Goal: Task Accomplishment & Management: Complete application form

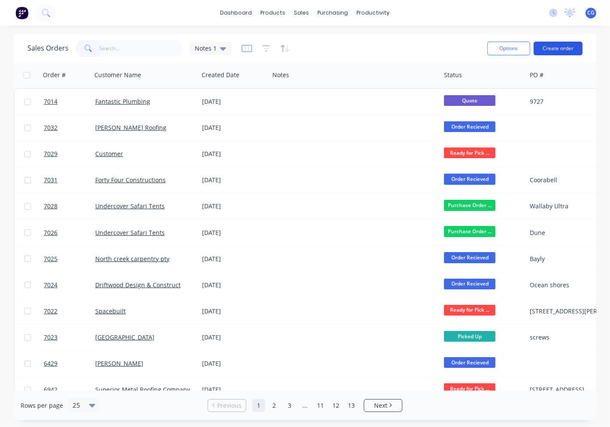
click at [562, 54] on button "Create order" at bounding box center [557, 49] width 49 height 14
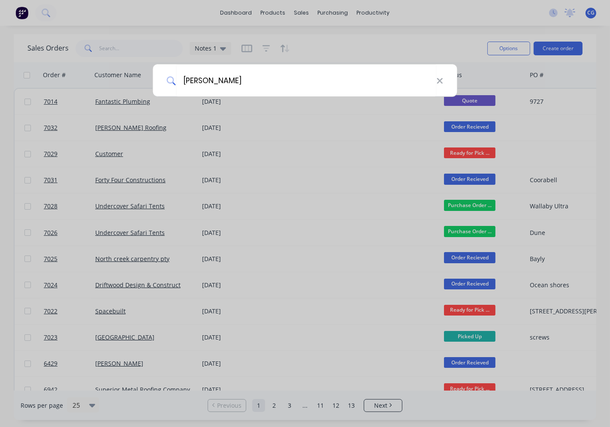
type input "carlo"
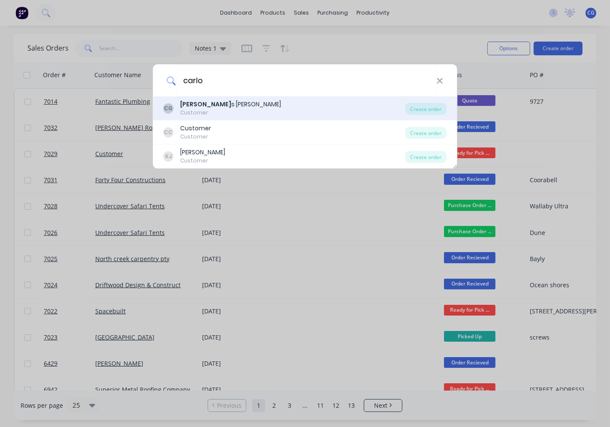
click at [213, 115] on div "Customer" at bounding box center [231, 113] width 101 height 8
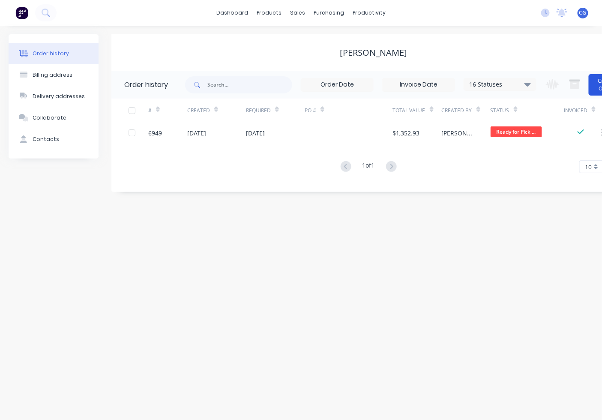
click at [594, 86] on button "Create Order" at bounding box center [606, 84] width 34 height 21
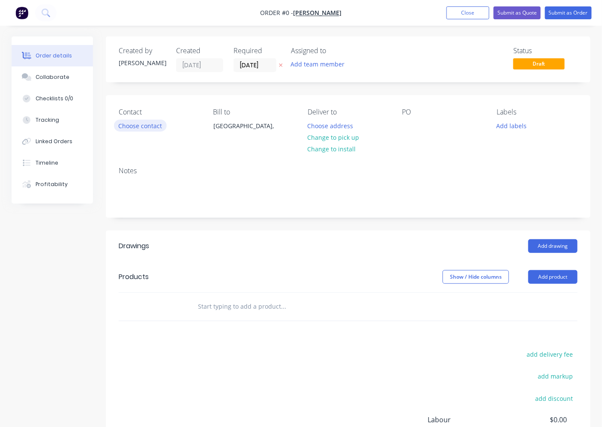
click at [152, 123] on button "Choose contact" at bounding box center [140, 126] width 53 height 12
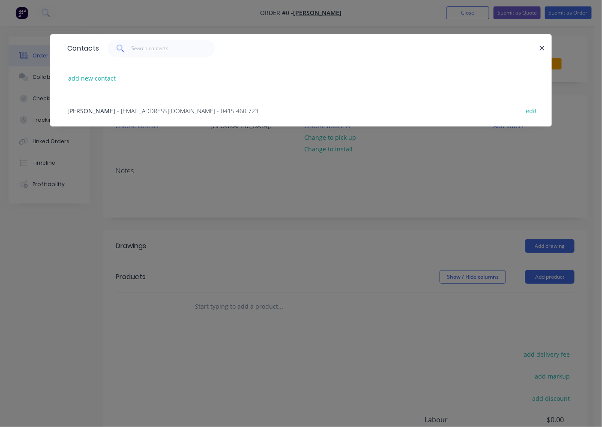
click at [157, 111] on span "- [EMAIL_ADDRESS][DOMAIN_NAME] - 0415 460 723" at bounding box center [187, 111] width 141 height 8
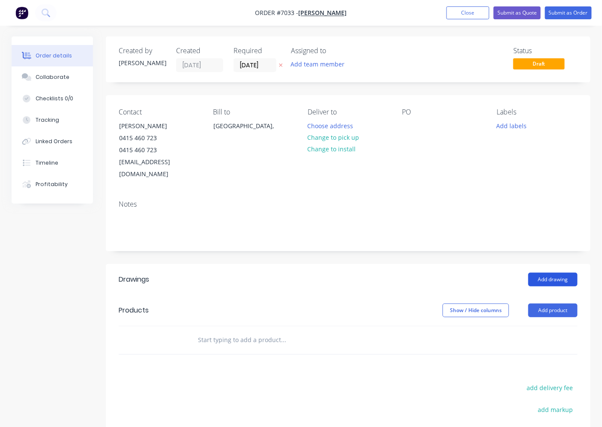
click at [548, 273] on button "Add drawing" at bounding box center [553, 280] width 49 height 14
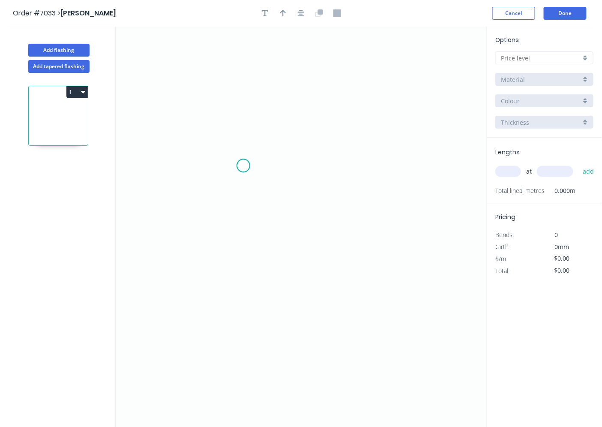
click at [244, 166] on icon "0" at bounding box center [301, 227] width 371 height 401
click at [256, 141] on icon "0" at bounding box center [301, 227] width 371 height 401
click at [321, 89] on icon "0 ?" at bounding box center [301, 227] width 371 height 401
click at [379, 135] on icon "0 ? ? ? º" at bounding box center [301, 227] width 371 height 401
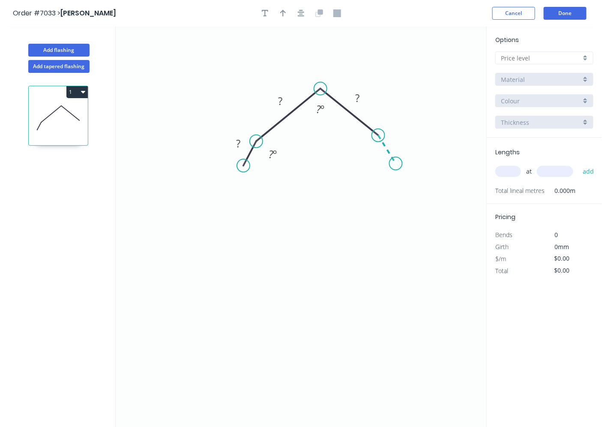
click at [396, 164] on icon "0 ? ? ? ? º ? º" at bounding box center [301, 227] width 371 height 401
click at [396, 164] on circle at bounding box center [396, 163] width 13 height 13
click at [402, 166] on circle at bounding box center [396, 163] width 13 height 13
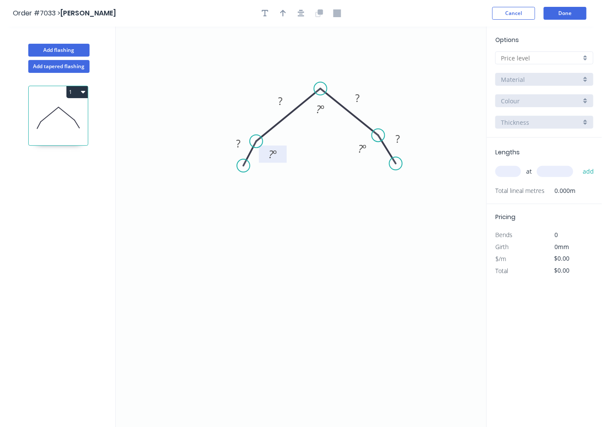
click at [269, 152] on tspan "?" at bounding box center [271, 154] width 5 height 14
click at [322, 113] on tspan "º" at bounding box center [323, 109] width 4 height 14
click at [240, 141] on tspan "?" at bounding box center [239, 143] width 4 height 14
click at [362, 151] on tspan "20" at bounding box center [360, 149] width 11 height 14
click at [532, 58] on input "text" at bounding box center [541, 58] width 80 height 9
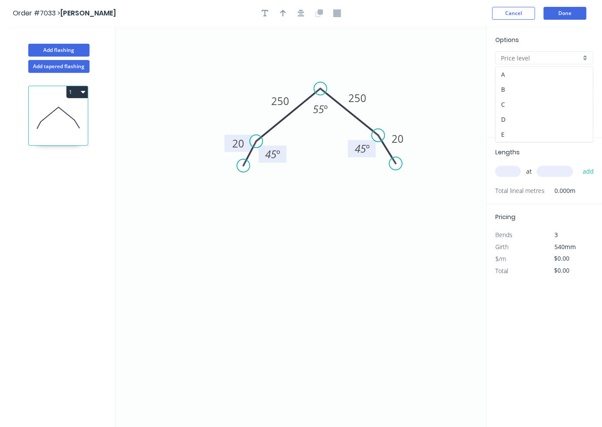
click at [527, 69] on div "A" at bounding box center [544, 74] width 97 height 15
type input "A"
type input "$119.10"
click at [522, 80] on input "304 Grade Stainless Steel, 0.9mm Perforated Pattern 208 - 2mm hole" at bounding box center [541, 79] width 80 height 9
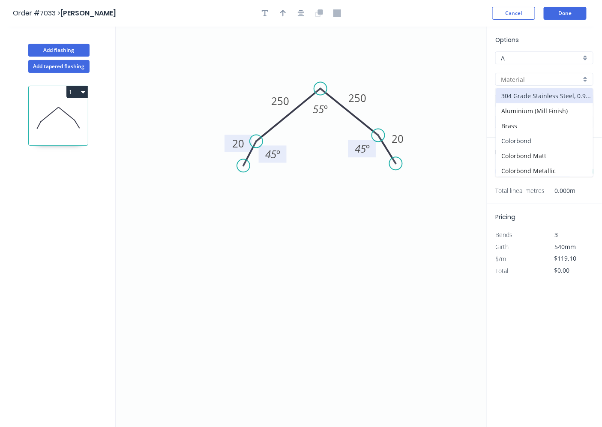
click at [520, 136] on div "Colorbond" at bounding box center [544, 140] width 97 height 15
type input "Colorbond"
type input "Basalt"
type input "$20.25"
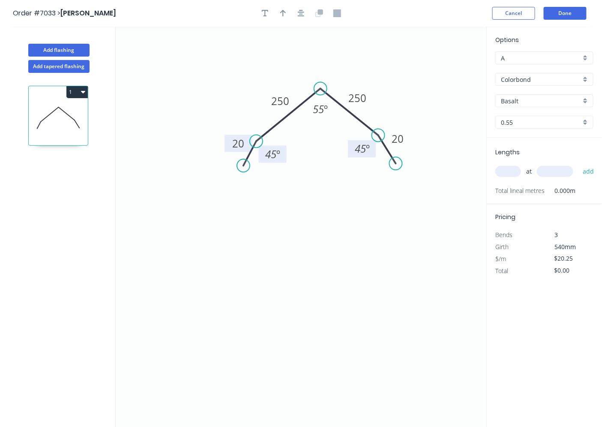
click at [522, 102] on input "Basalt" at bounding box center [541, 100] width 80 height 9
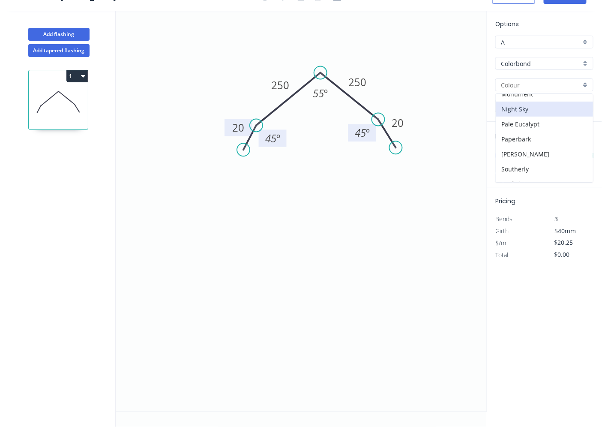
scroll to position [164, 0]
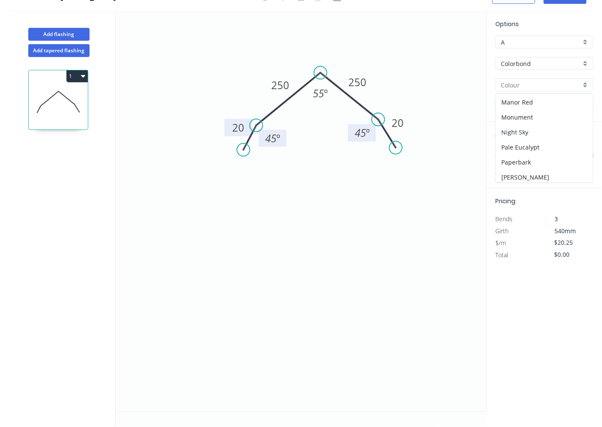
click at [528, 132] on div "Night Sky" at bounding box center [544, 132] width 97 height 15
type input "Night Sky"
click at [508, 156] on input "text" at bounding box center [509, 155] width 26 height 11
type input "2"
type input "4000"
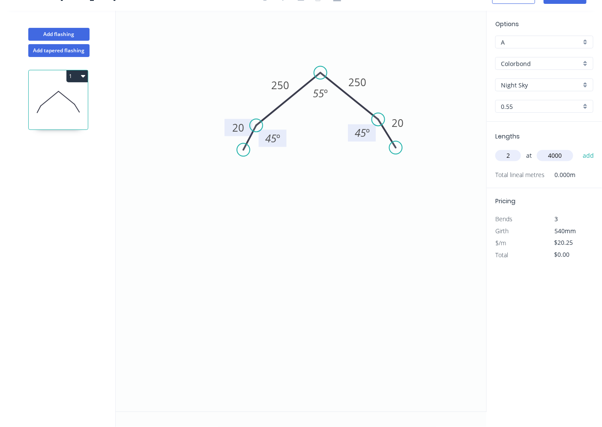
click at [579, 148] on button "add" at bounding box center [589, 155] width 20 height 15
type input "$162.00"
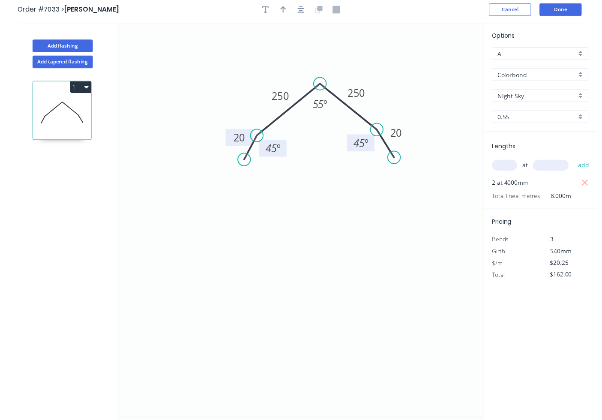
scroll to position [0, 0]
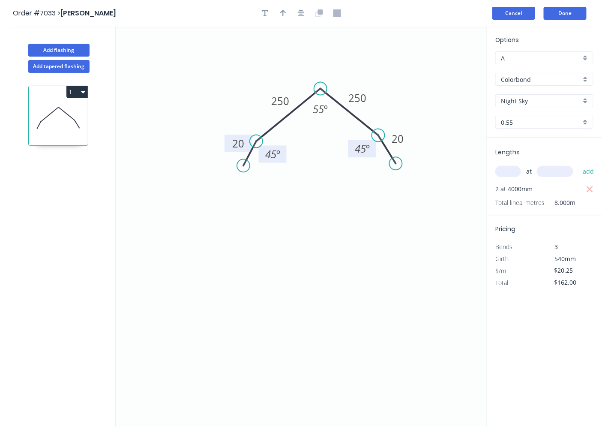
click at [512, 12] on button "Cancel" at bounding box center [514, 13] width 43 height 13
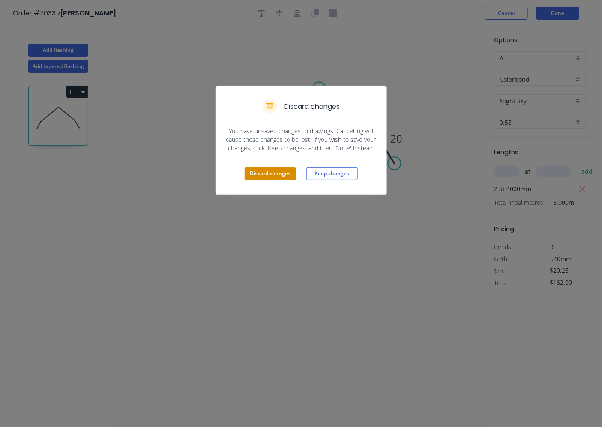
click at [274, 172] on button "Discard changes" at bounding box center [270, 173] width 51 height 13
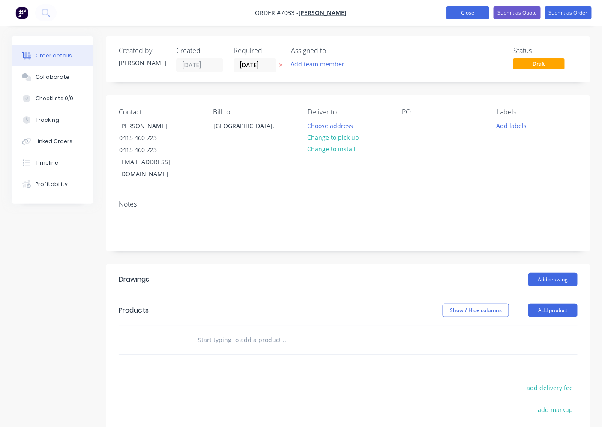
click at [472, 15] on button "Close" at bounding box center [468, 12] width 43 height 13
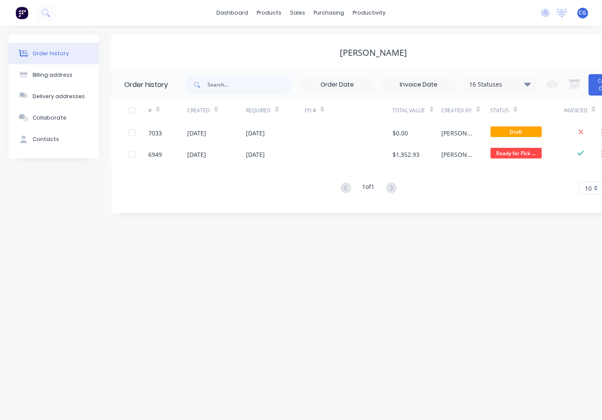
scroll to position [0, 33]
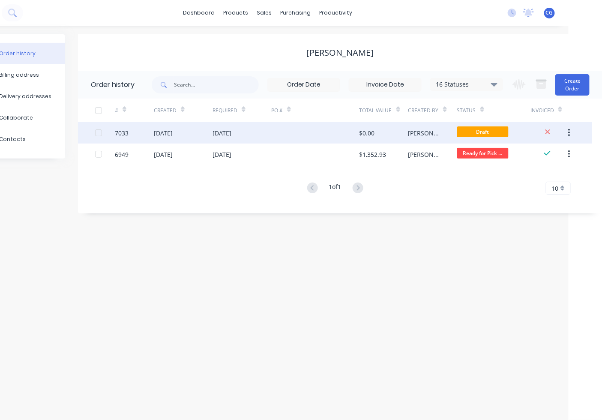
click at [569, 134] on icon "button" at bounding box center [570, 132] width 2 height 9
click at [528, 152] on div "Archive" at bounding box center [539, 155] width 66 height 12
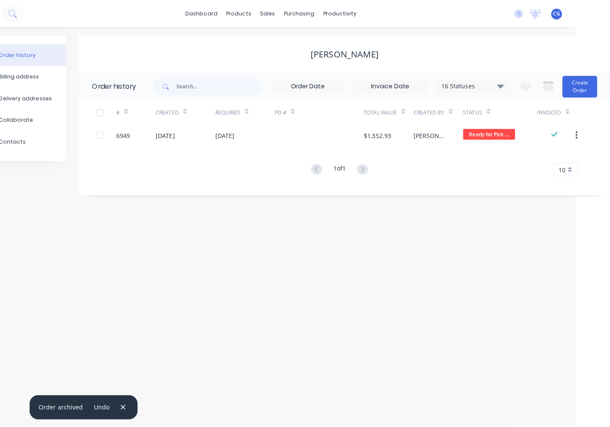
scroll to position [0, 0]
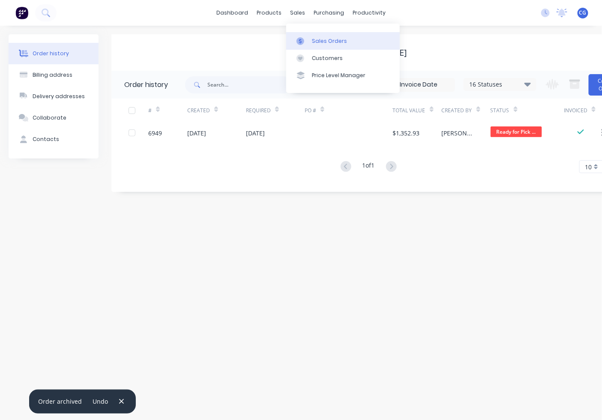
click at [322, 42] on div "Sales Orders" at bounding box center [329, 41] width 35 height 8
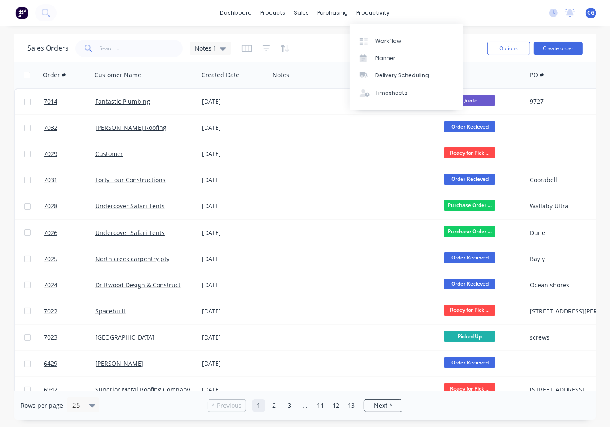
click at [602, 115] on div "Sales Orders Notes 1 Options Create order Order # Customer Name Created Date No…" at bounding box center [305, 227] width 610 height 386
